Goal: Information Seeking & Learning: Learn about a topic

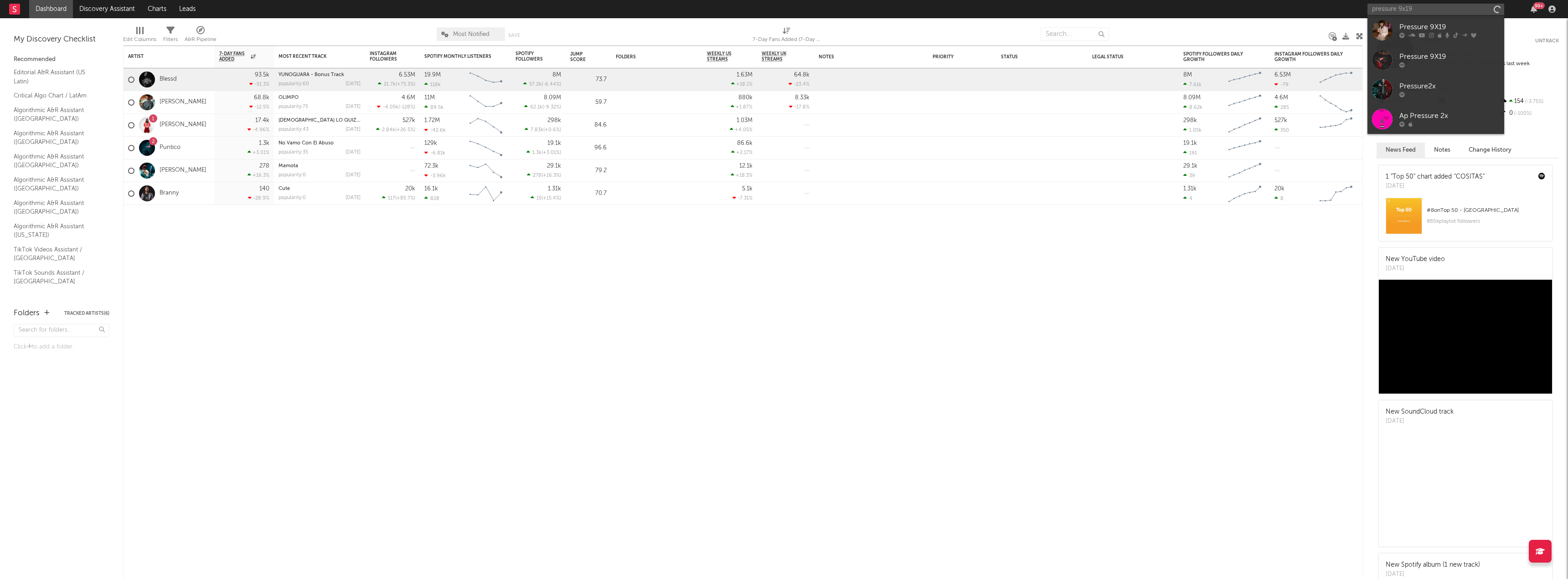
type input "pressure 9x19"
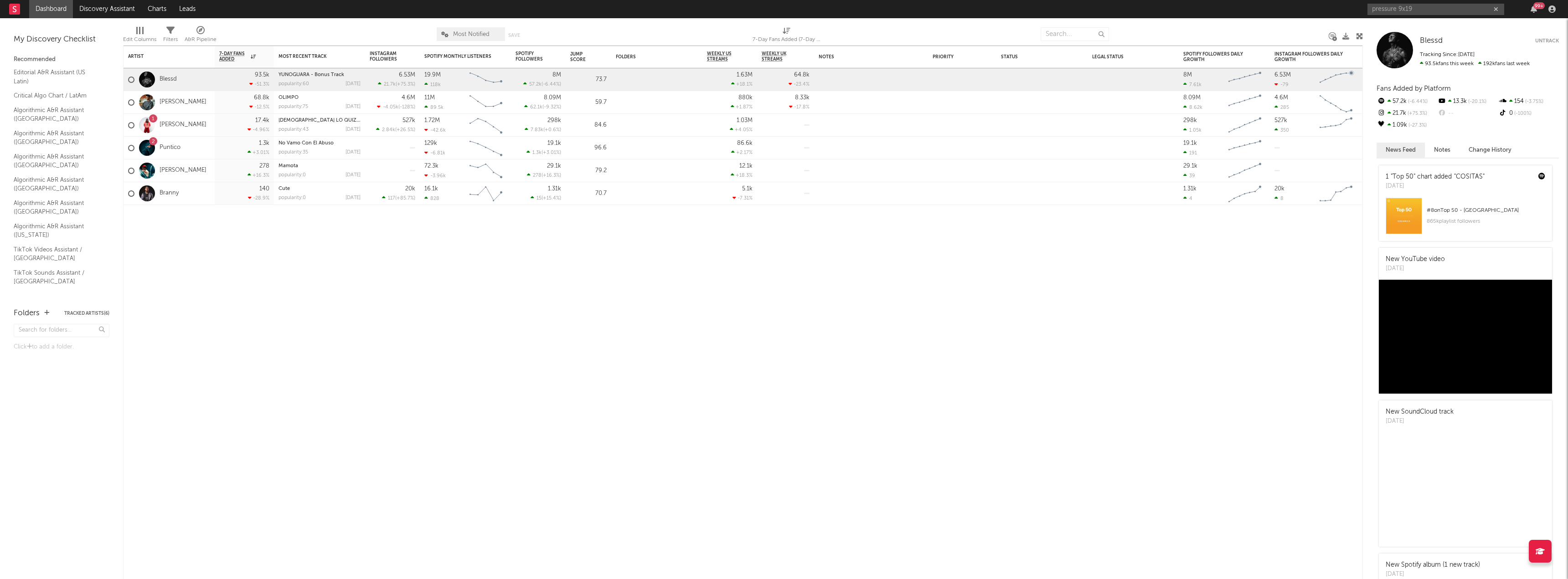
click at [1438, 8] on input "pressure 9x19" at bounding box center [1436, 9] width 137 height 12
click at [1415, 28] on div "Pressure 9X19" at bounding box center [1449, 27] width 100 height 11
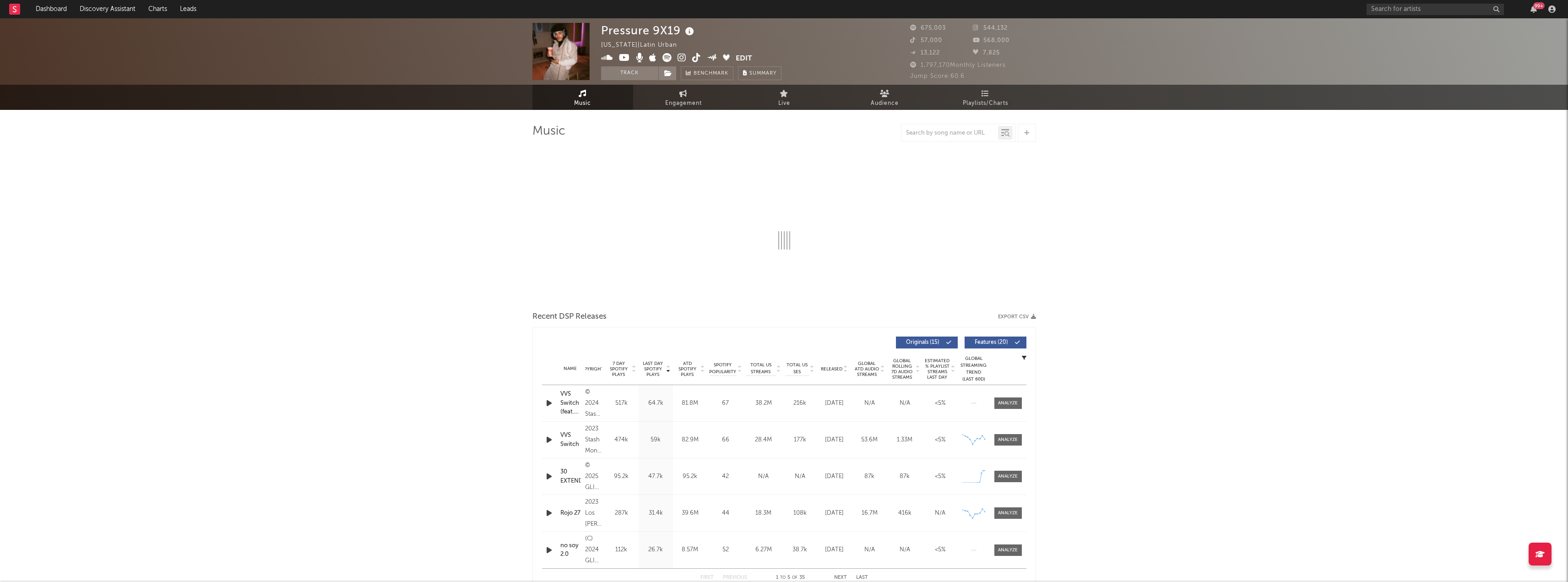
select select "6m"
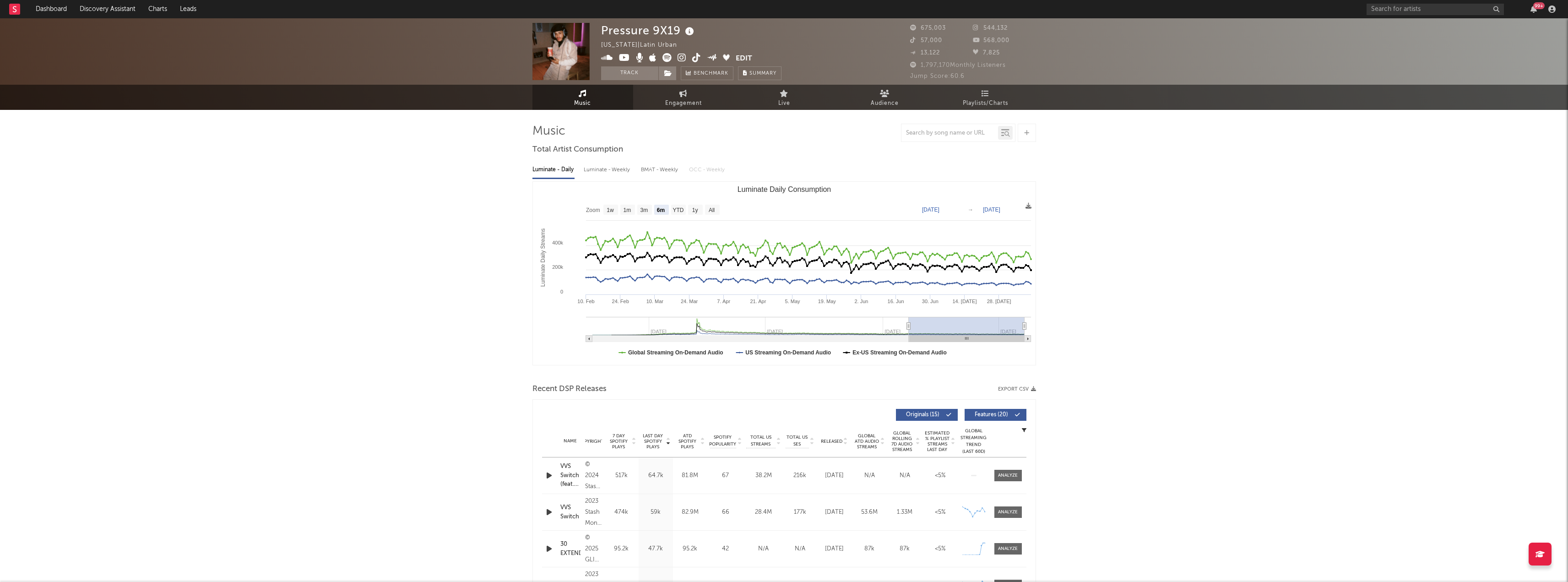
click at [952, 128] on div at bounding box center [949, 133] width 97 height 12
click at [951, 131] on input "text" at bounding box center [949, 133] width 97 height 7
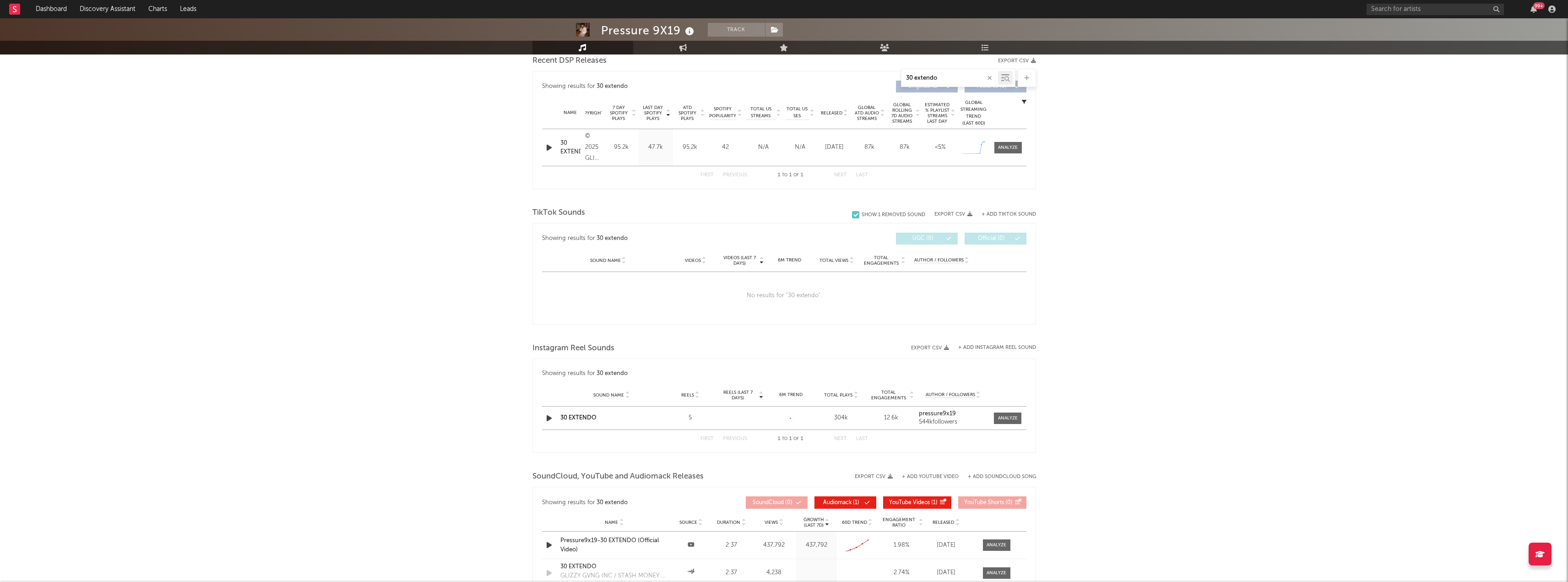
scroll to position [183, 0]
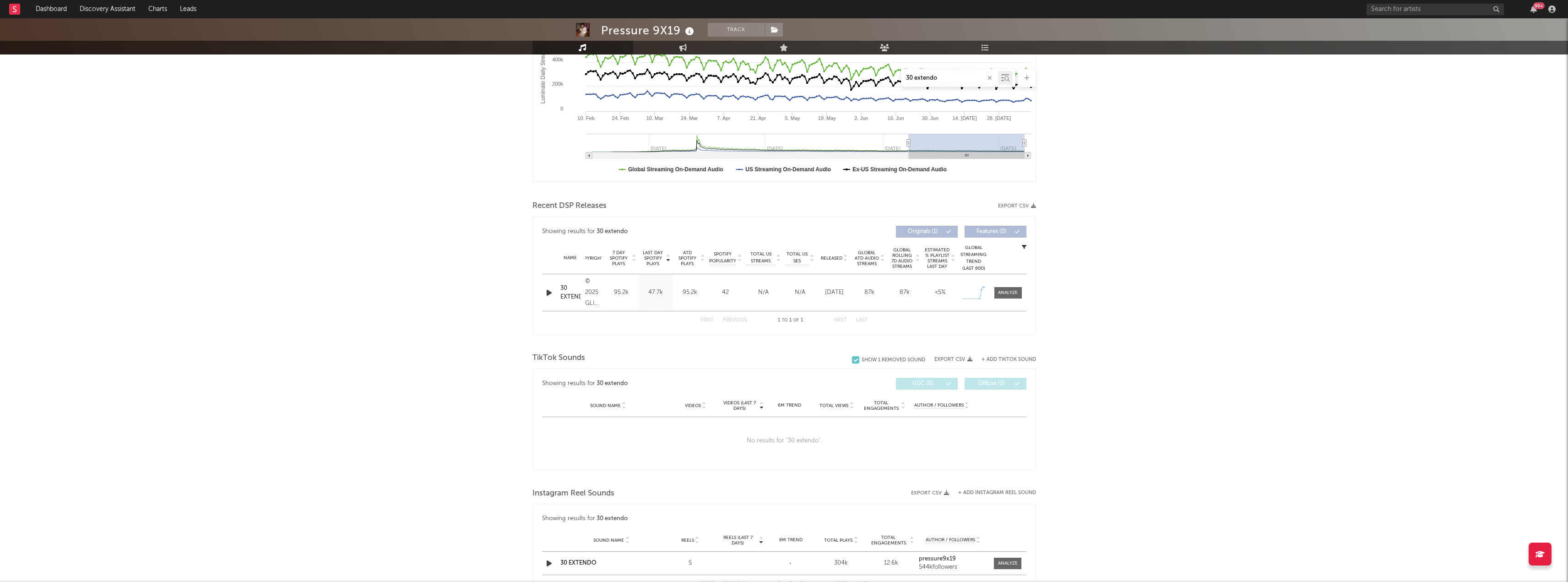
type input "30 extendo"
click at [1001, 292] on div at bounding box center [1007, 292] width 20 height 7
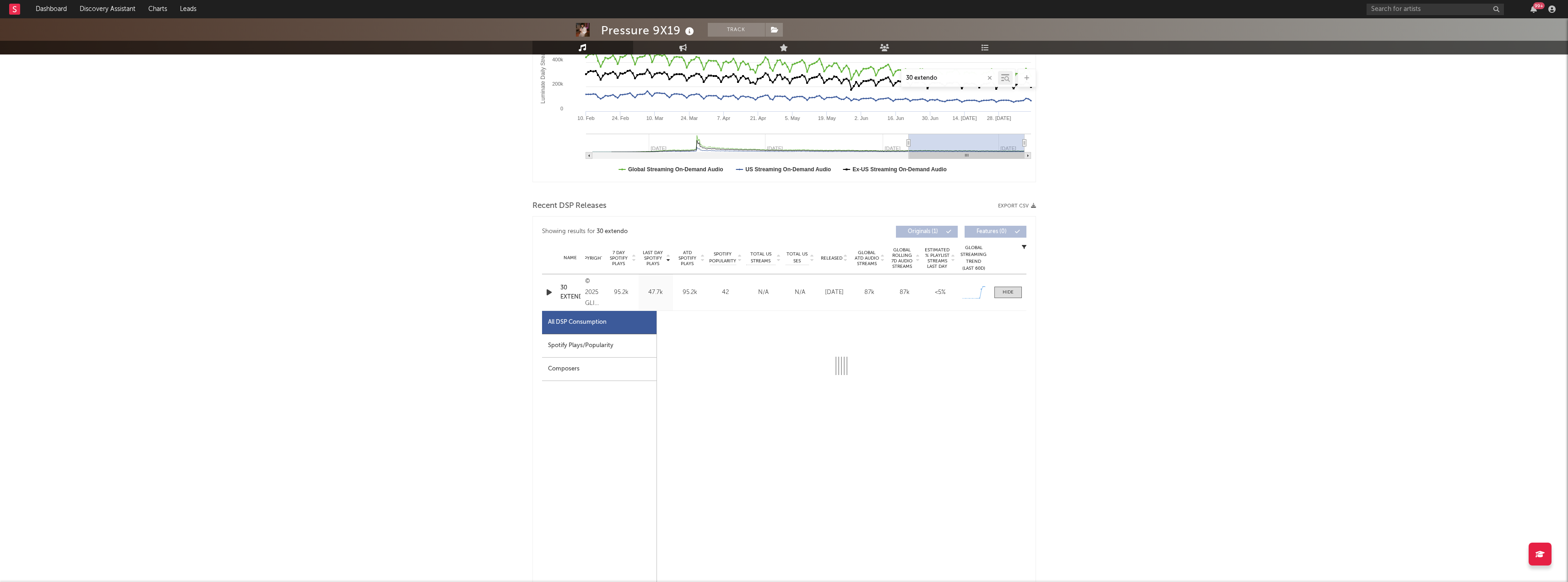
select select "1w"
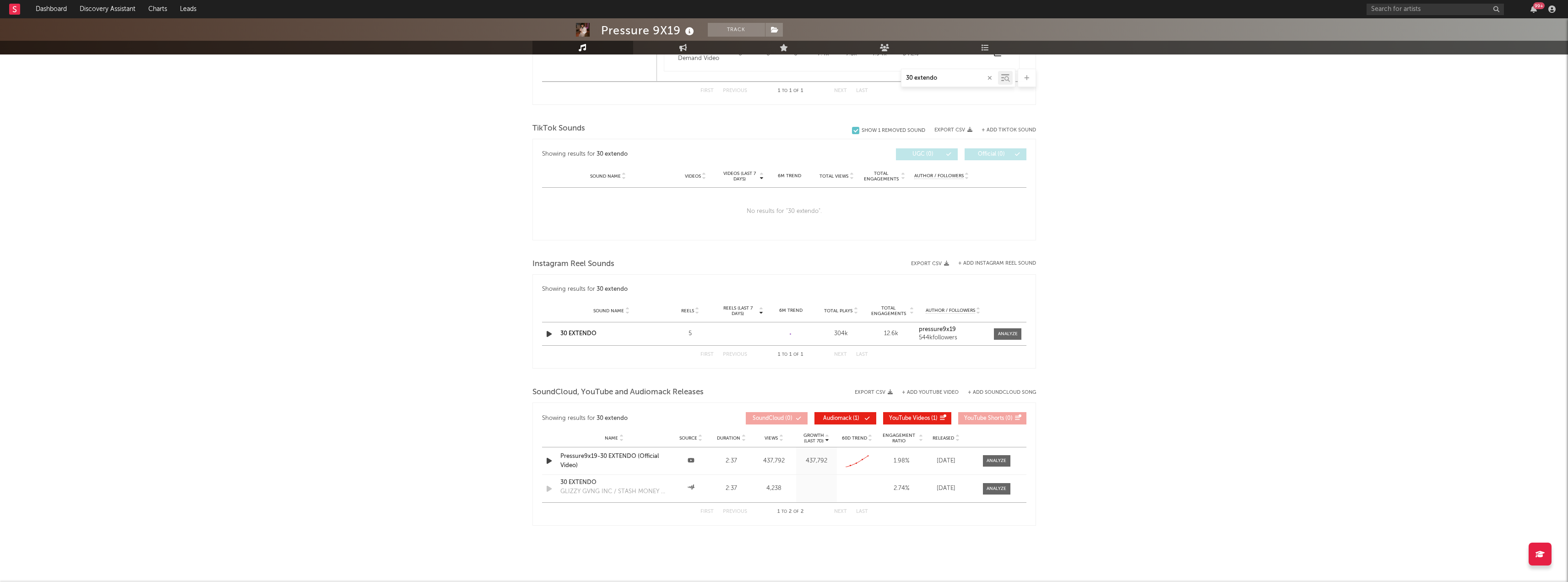
scroll to position [860, 0]
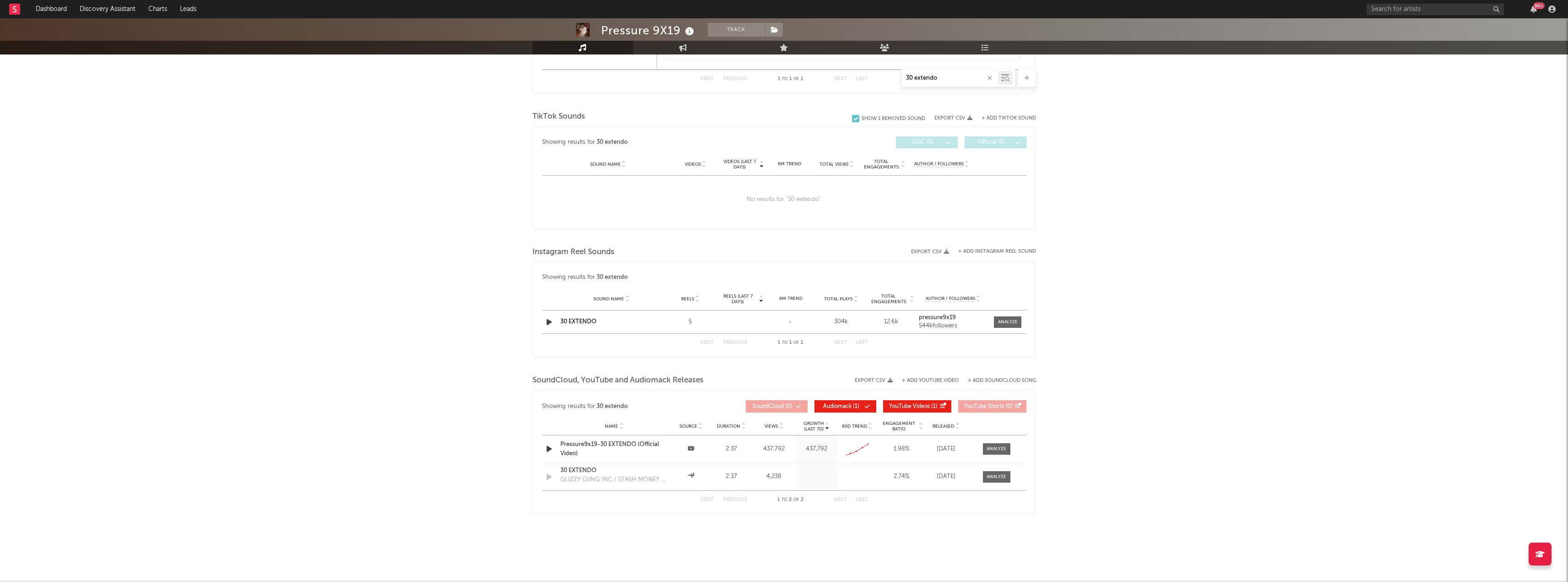
click at [989, 448] on div at bounding box center [996, 449] width 20 height 7
select select "All"
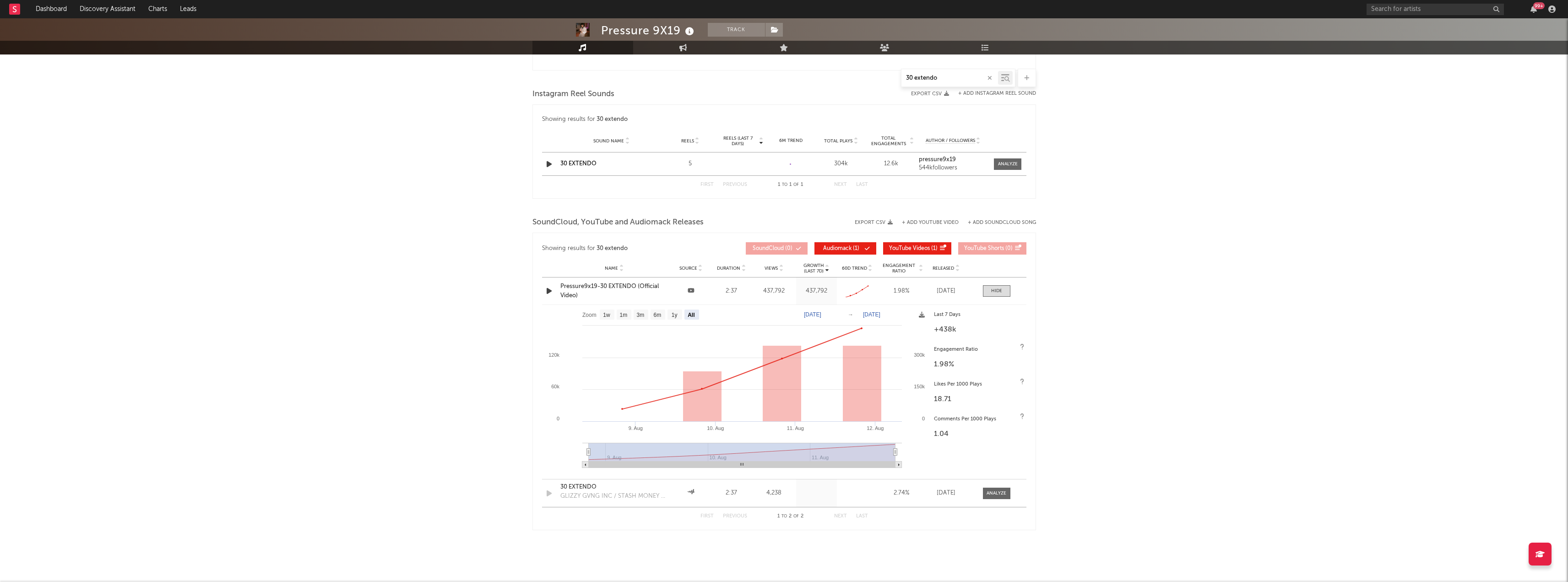
scroll to position [1034, 0]
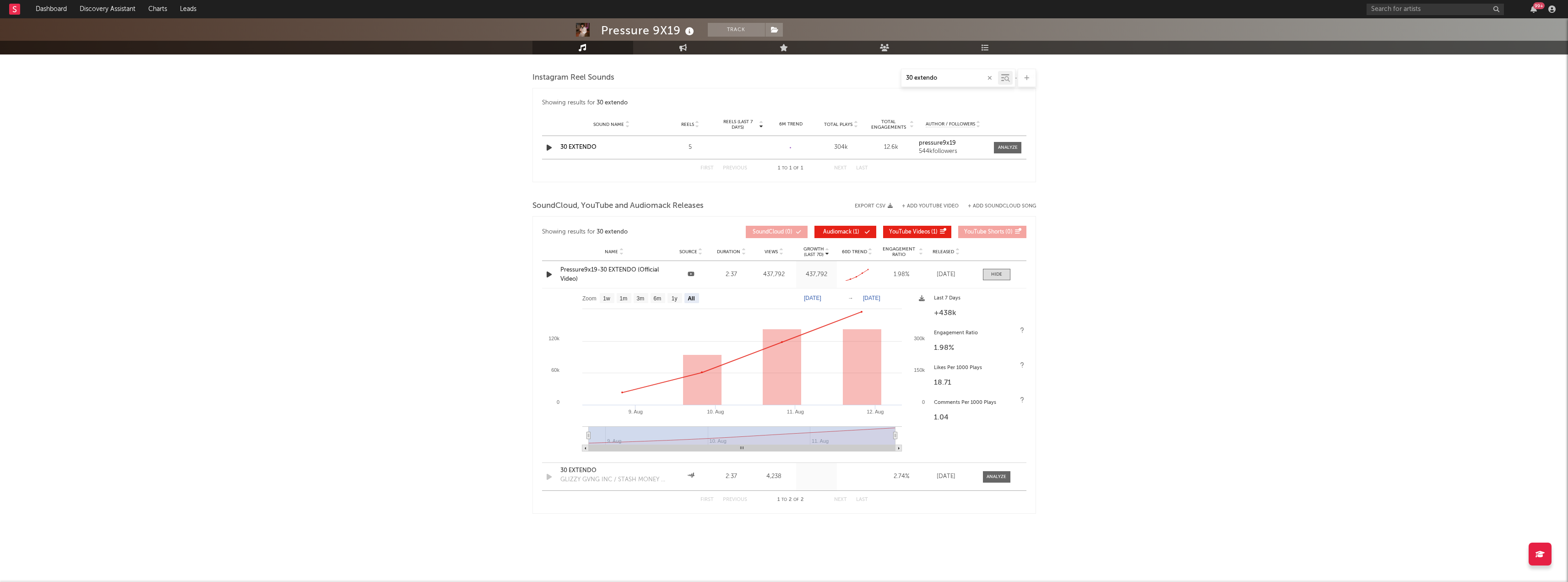
click at [989, 473] on div at bounding box center [996, 476] width 20 height 7
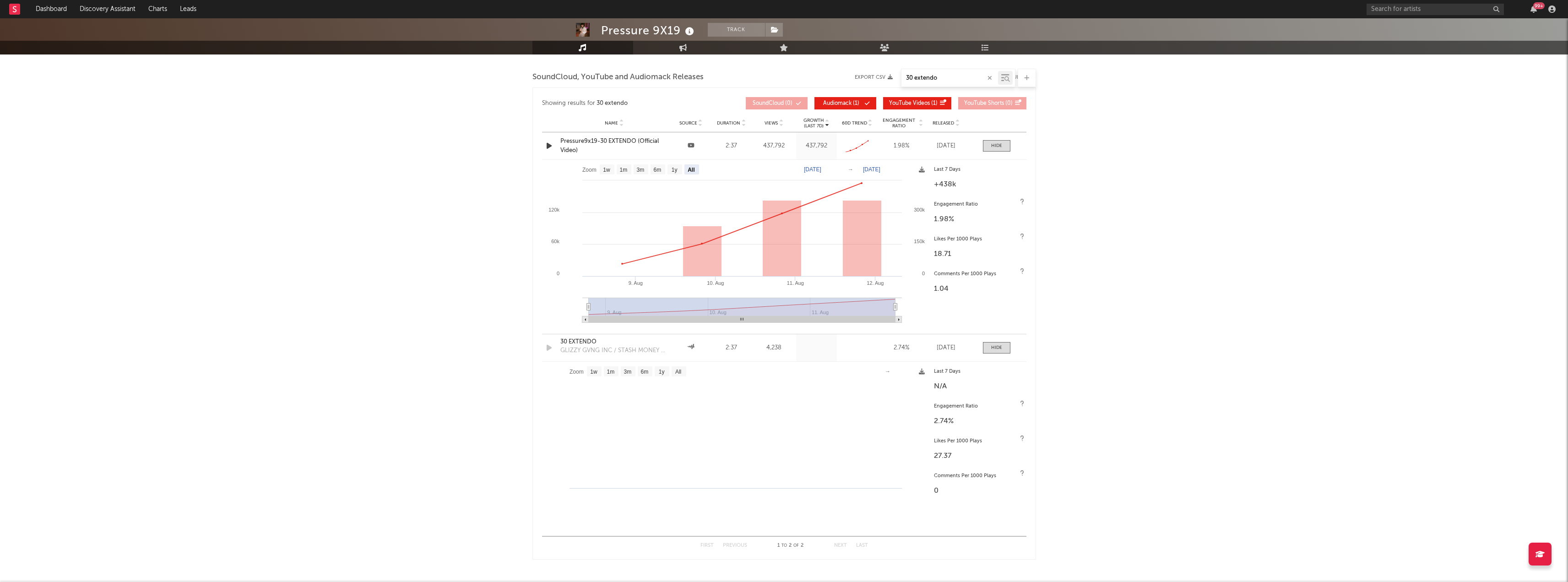
scroll to position [1209, 0]
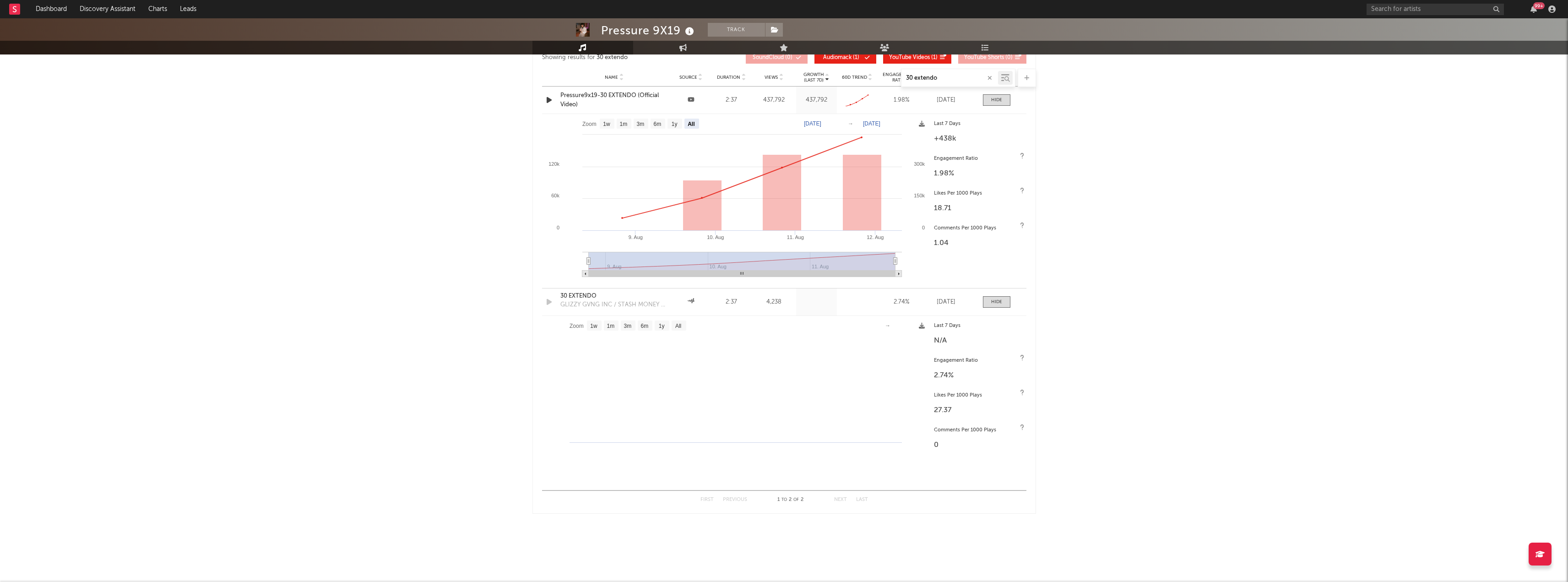
click at [740, 425] on rect at bounding box center [736, 400] width 388 height 169
click at [774, 495] on div "1 to 2 of 2" at bounding box center [790, 500] width 50 height 11
click at [962, 376] on div "2.74 %" at bounding box center [978, 375] width 88 height 11
click at [957, 400] on div "Likes Per 1000 Plays" at bounding box center [978, 396] width 88 height 11
click at [962, 424] on div "Comments Per 1000 Plays 0" at bounding box center [977, 437] width 97 height 35
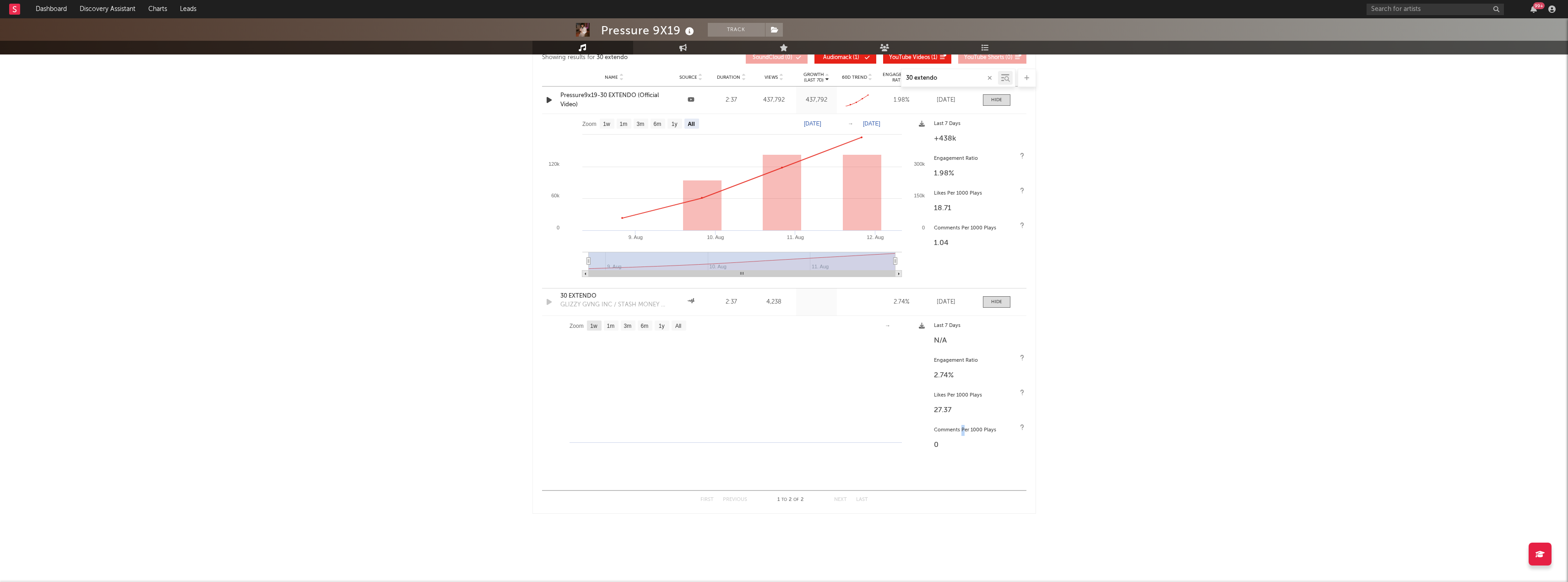
click at [594, 325] on text "1w" at bounding box center [594, 326] width 7 height 6
select select "1w"
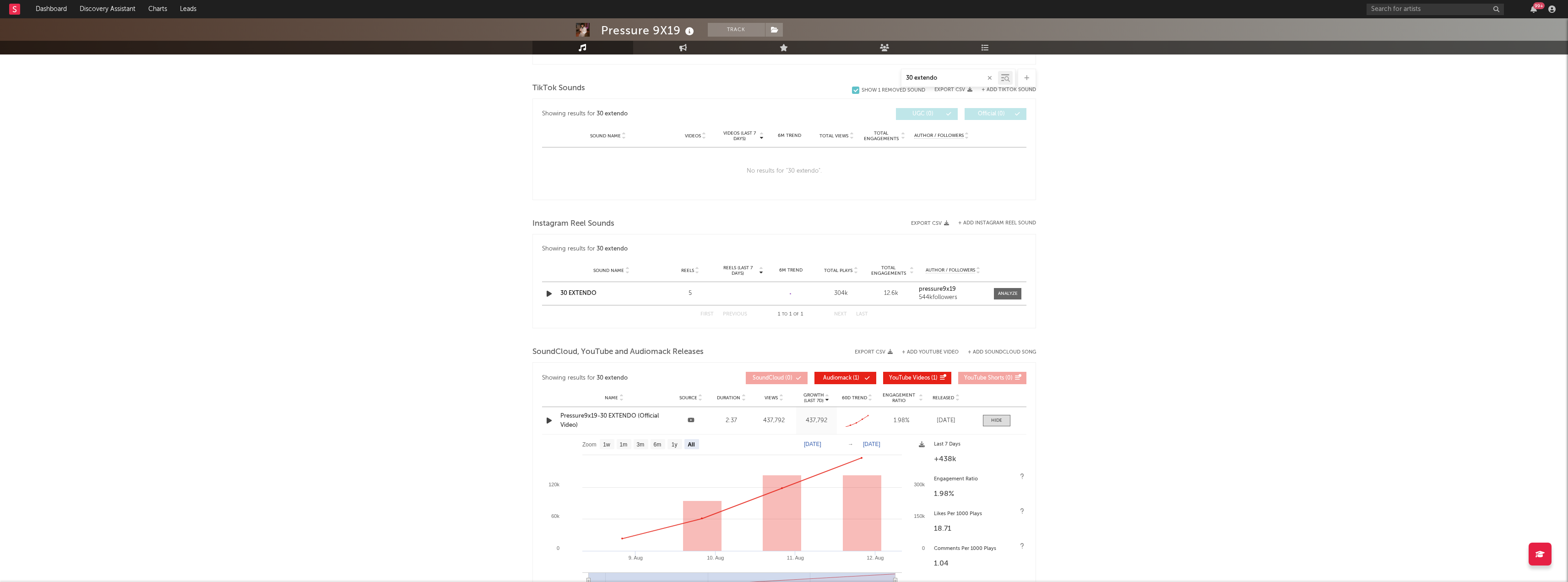
scroll to position [1071, 0]
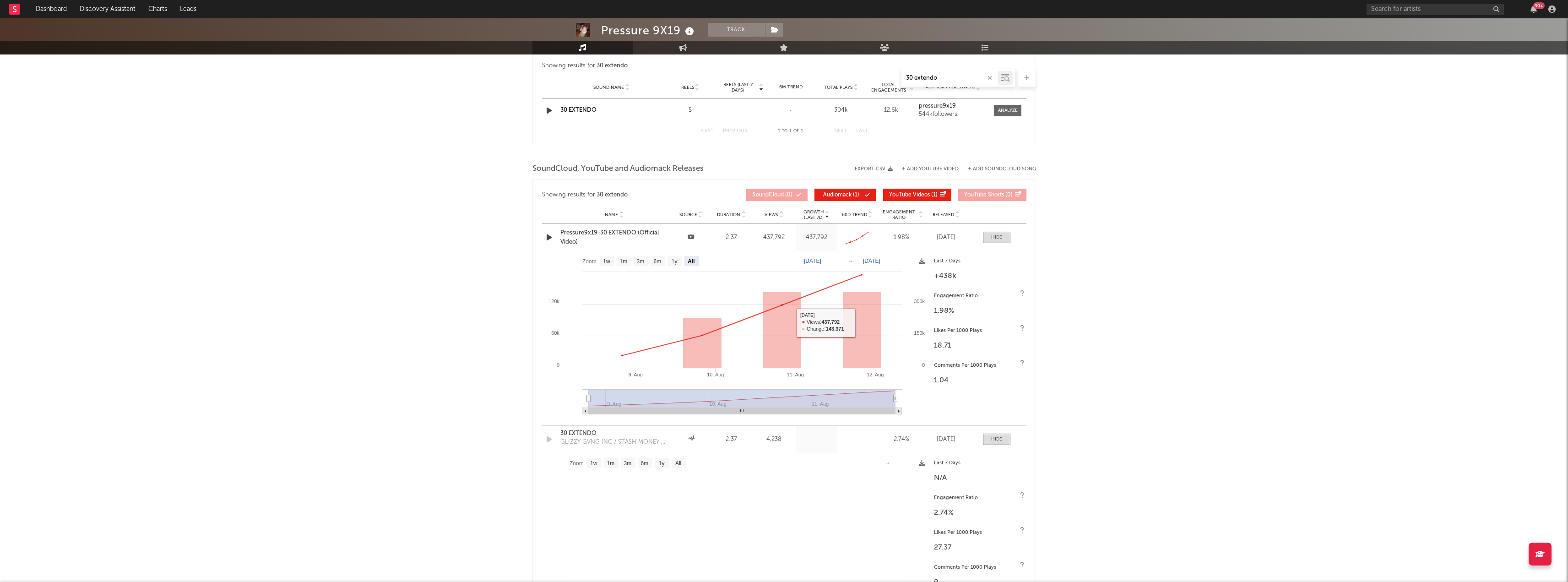
drag, startPoint x: 1180, startPoint y: 218, endPoint x: 1175, endPoint y: 221, distance: 5.8
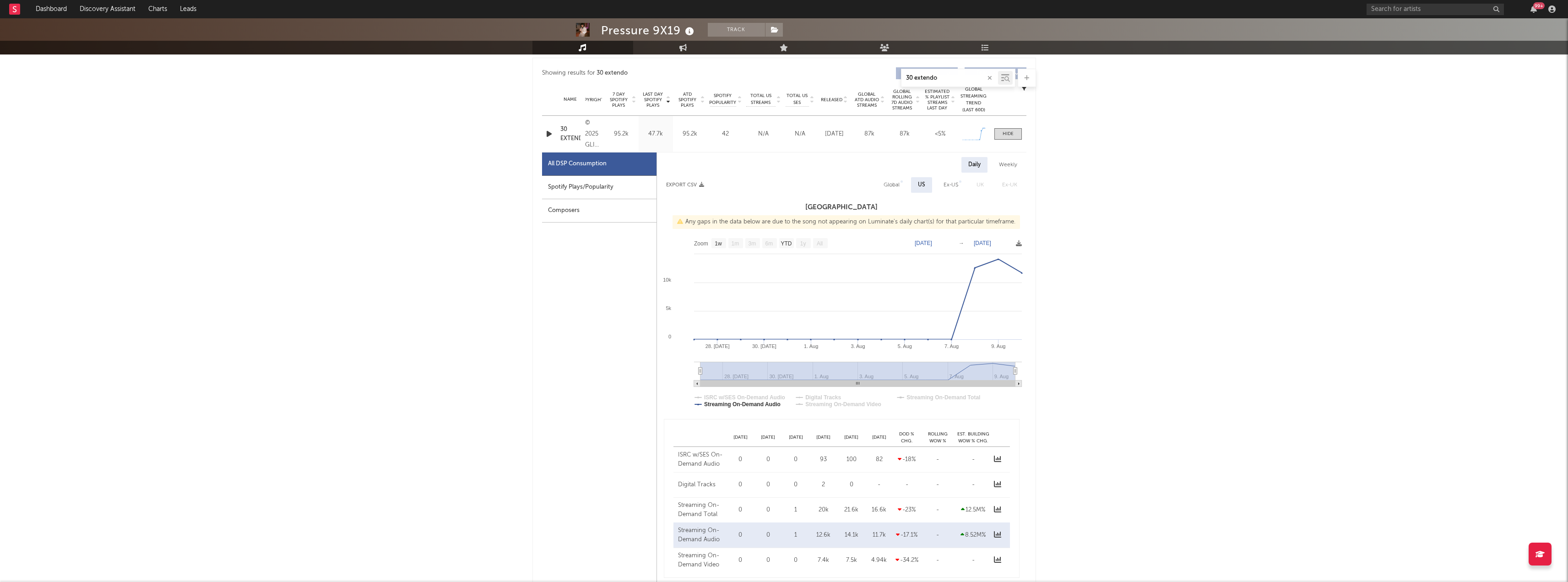
scroll to position [339, 0]
click at [591, 193] on div "Spotify Plays/Popularity" at bounding box center [599, 190] width 114 height 23
select select "1w"
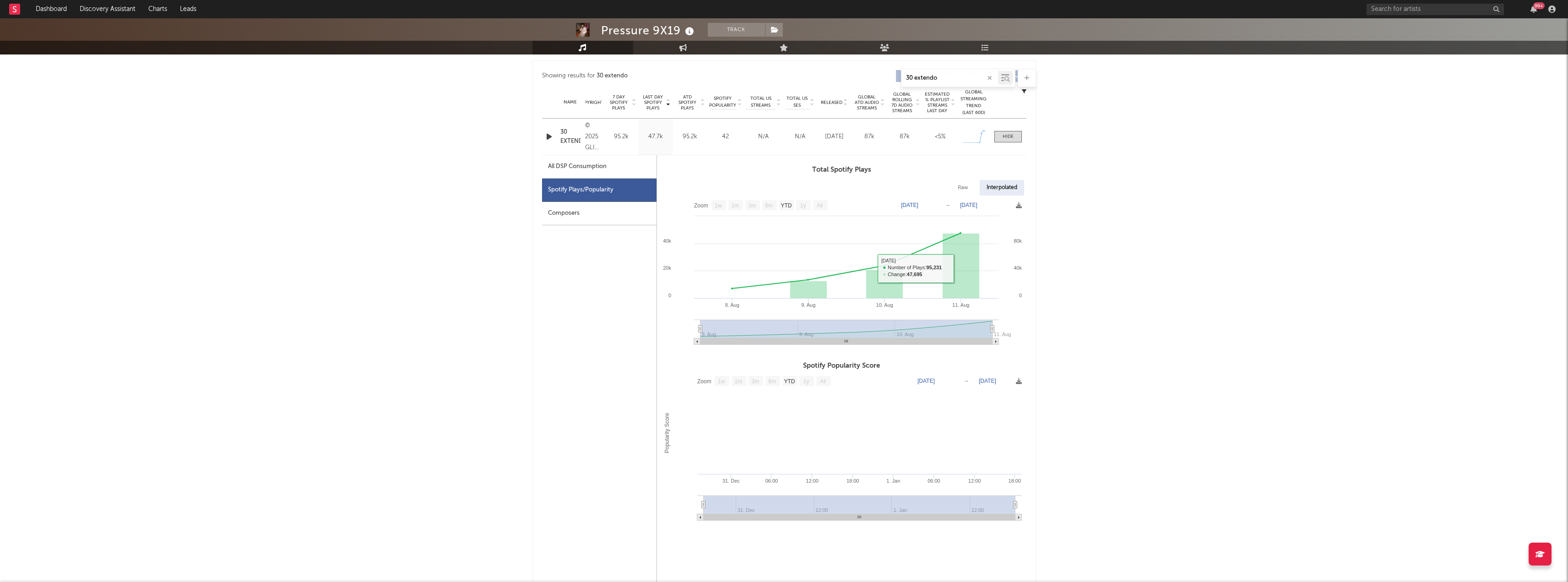
click at [1170, 380] on div "Pressure 9X19 Track [US_STATE] | Latin Urban Edit Track Benchmark Summary 675,0…" at bounding box center [784, 565] width 1568 height 1772
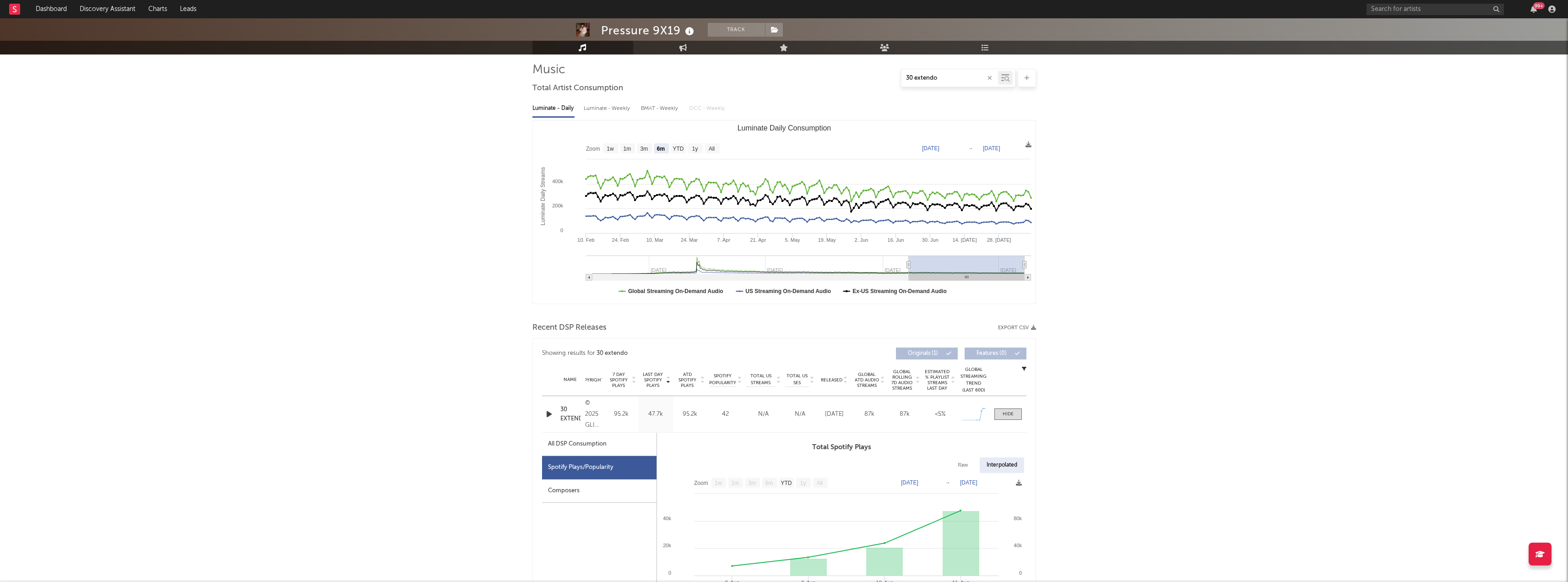
scroll to position [0, 0]
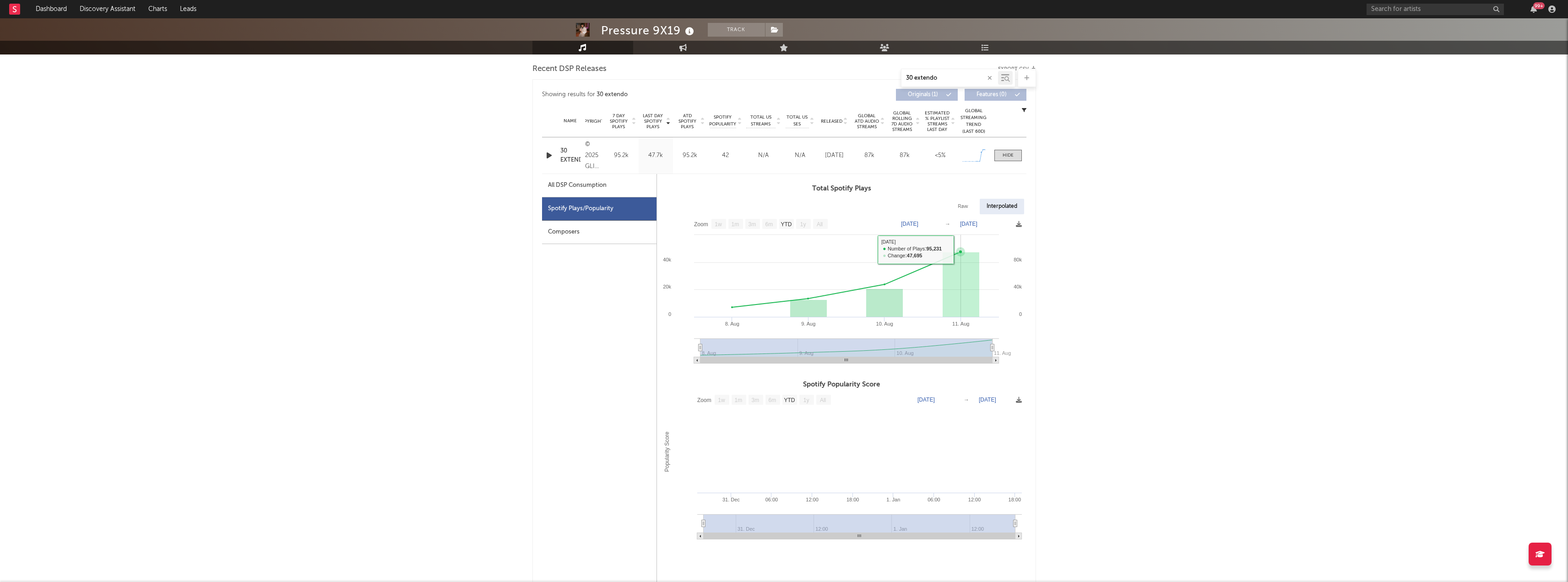
scroll to position [320, 0]
click at [1020, 225] on icon at bounding box center [1019, 224] width 6 height 6
click at [1009, 236] on span "Download as CSV" at bounding box center [976, 234] width 92 height 15
click at [1294, 245] on div "Pressure 9X19 Track [US_STATE] | Latin Urban Edit Track Benchmark Summary 675,0…" at bounding box center [784, 584] width 1568 height 1772
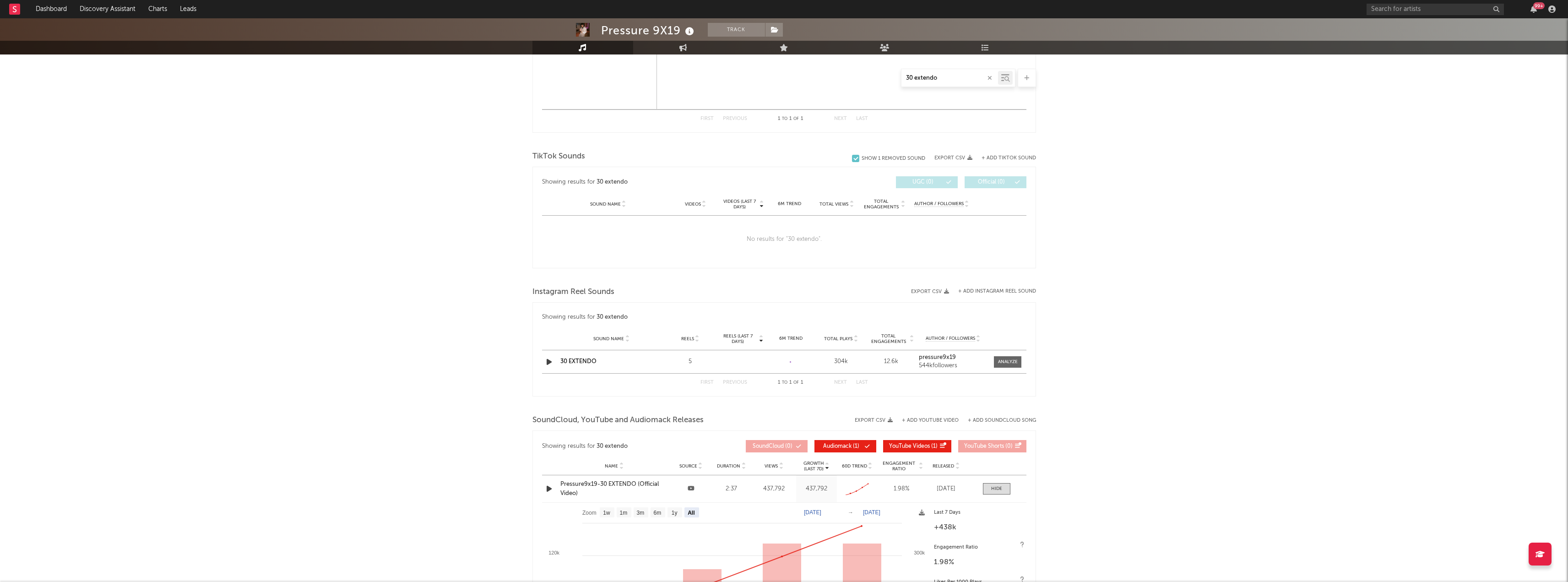
scroll to position [870, 0]
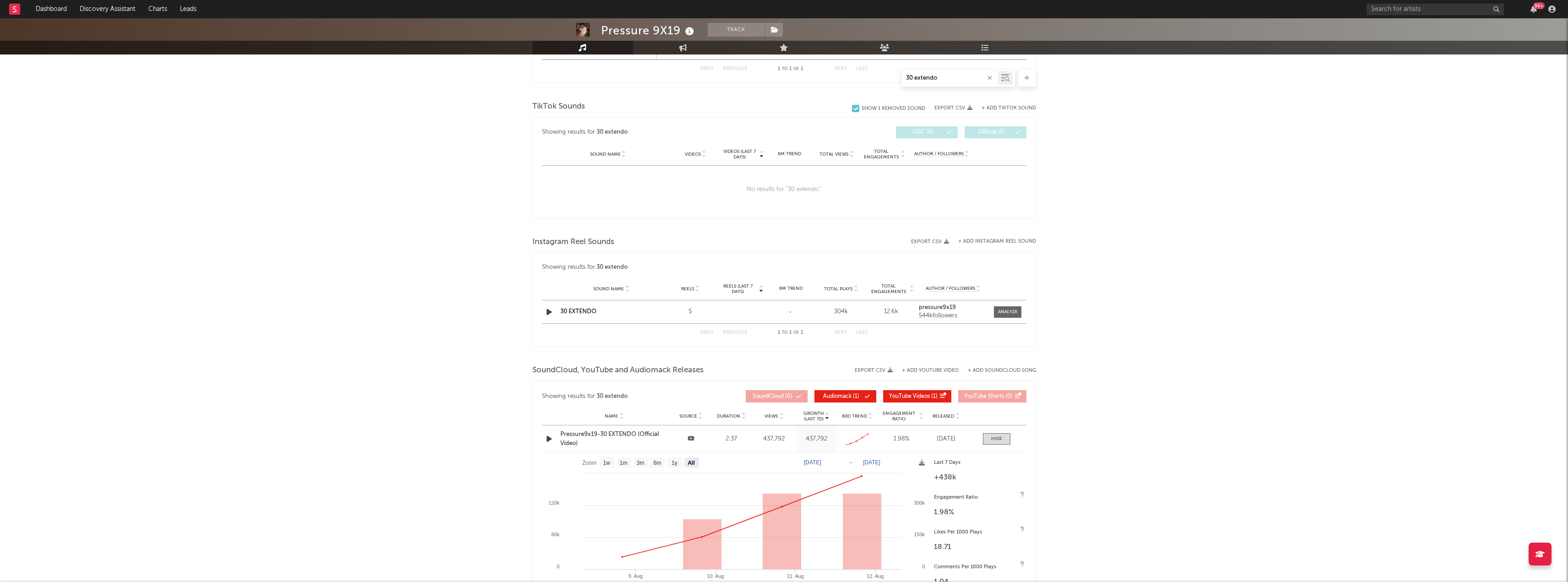
click at [858, 318] on div "Sound Name 30 EXTENDO Reels 5 Reels (last 7 days) 6M Trend Created with Highcha…" at bounding box center [784, 311] width 484 height 23
drag, startPoint x: 694, startPoint y: 311, endPoint x: 699, endPoint y: 308, distance: 5.8
click at [694, 312] on div "5" at bounding box center [690, 311] width 46 height 9
click at [797, 318] on rect at bounding box center [790, 312] width 23 height 12
drag, startPoint x: 841, startPoint y: 317, endPoint x: 839, endPoint y: 312, distance: 5.4
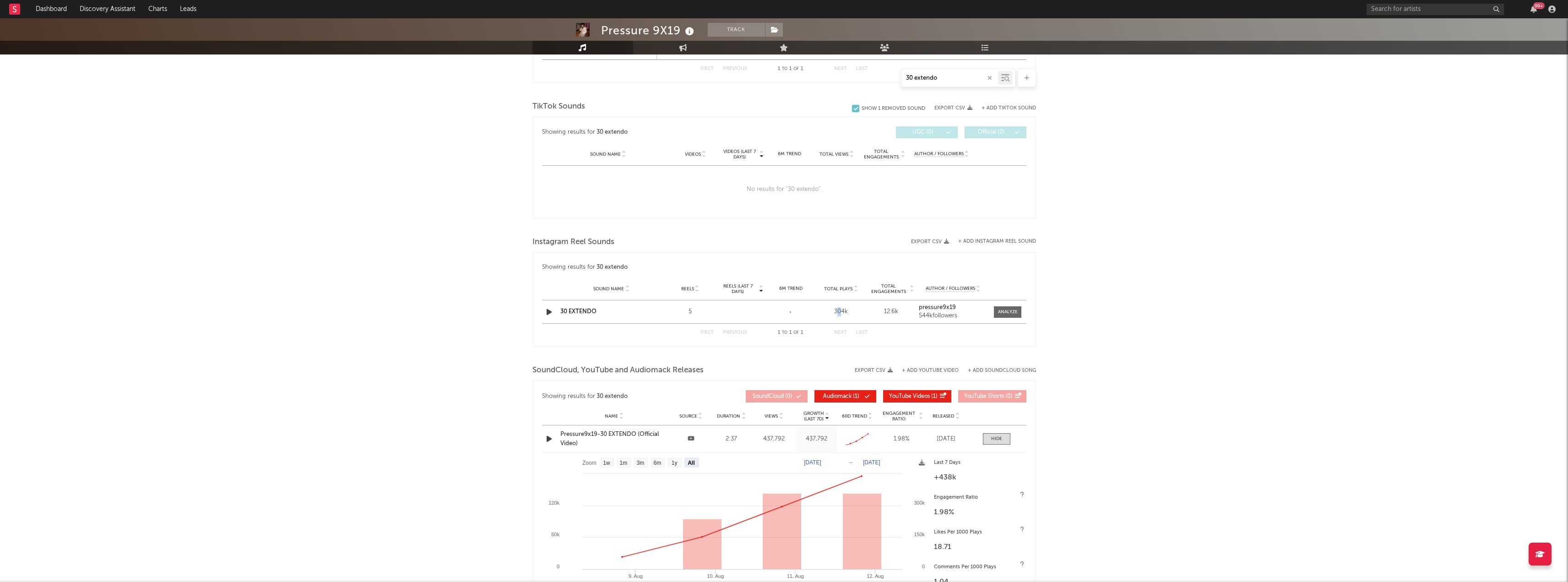
click at [839, 317] on div "Sound Name 30 EXTENDO Reels 5 Reels (last 7 days) 6M Trend Created with Highcha…" at bounding box center [784, 311] width 484 height 23
click at [839, 312] on div "304k" at bounding box center [841, 311] width 46 height 9
click at [883, 317] on div "Sound Name 30 EXTENDO Reels 5 Reels (last 7 days) 6M Trend Created with Highcha…" at bounding box center [784, 311] width 484 height 23
drag, startPoint x: 888, startPoint y: 314, endPoint x: 911, endPoint y: 317, distance: 23.2
click at [911, 317] on div "Sound Name 30 EXTENDO Reels 5 Reels (last 7 days) 6M Trend Created with Highcha…" at bounding box center [784, 311] width 484 height 23
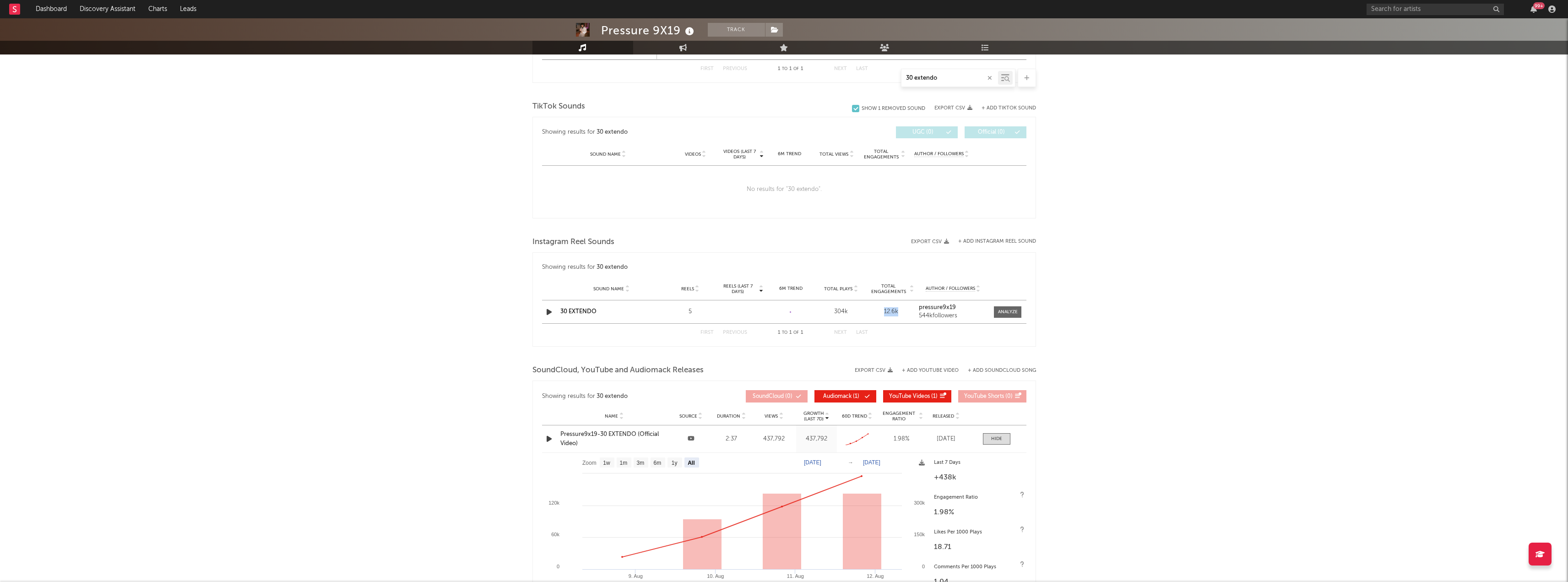
click at [911, 317] on div "Sound Name 30 EXTENDO Reels 5 Reels (last 7 days) 6M Trend Created with Highcha…" at bounding box center [784, 311] width 484 height 23
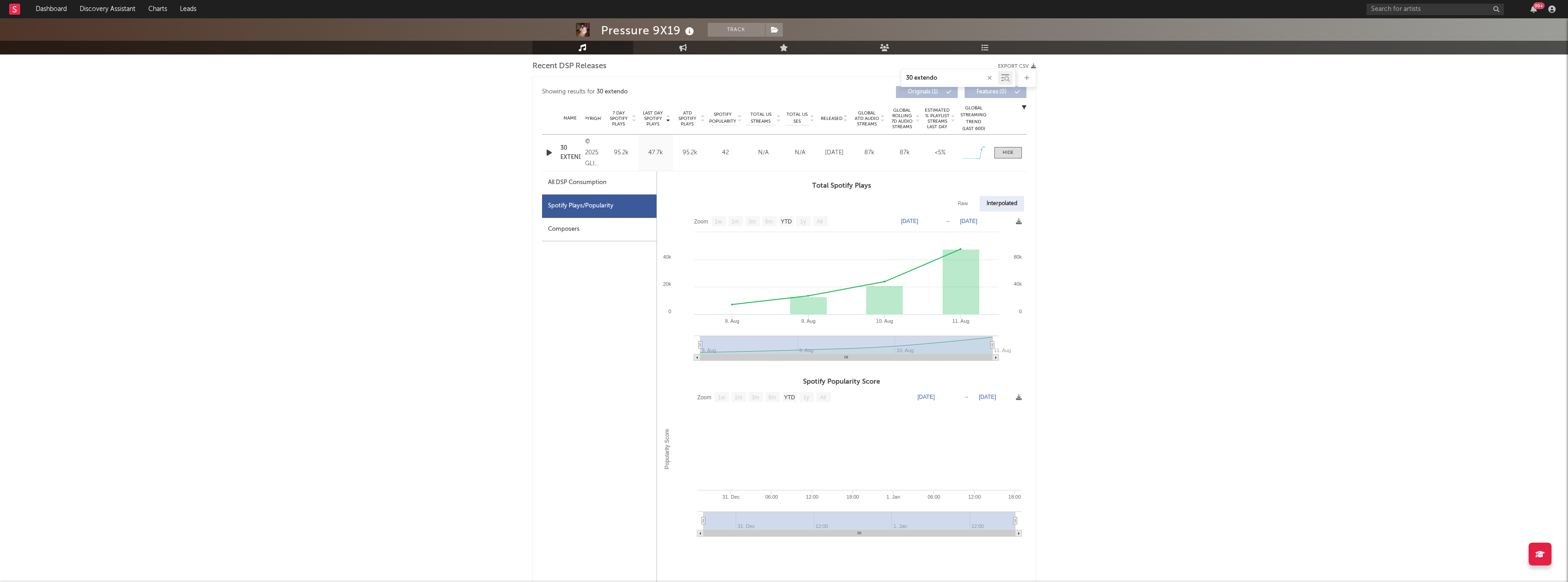
scroll to position [339, 0]
